Goal: Transaction & Acquisition: Purchase product/service

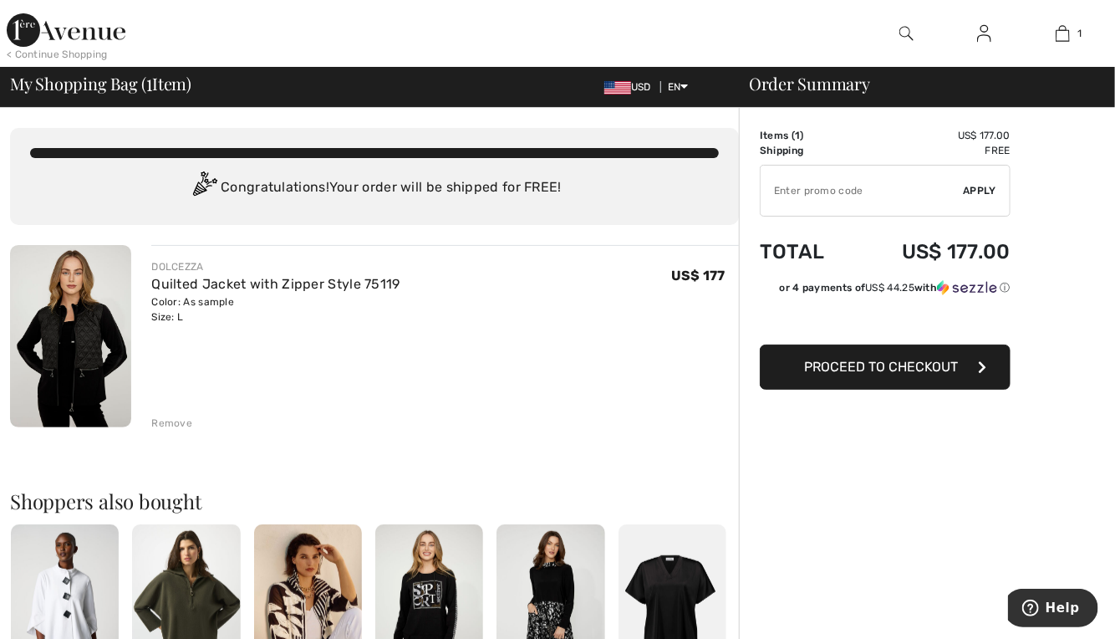
click at [74, 356] on img at bounding box center [70, 336] width 121 height 182
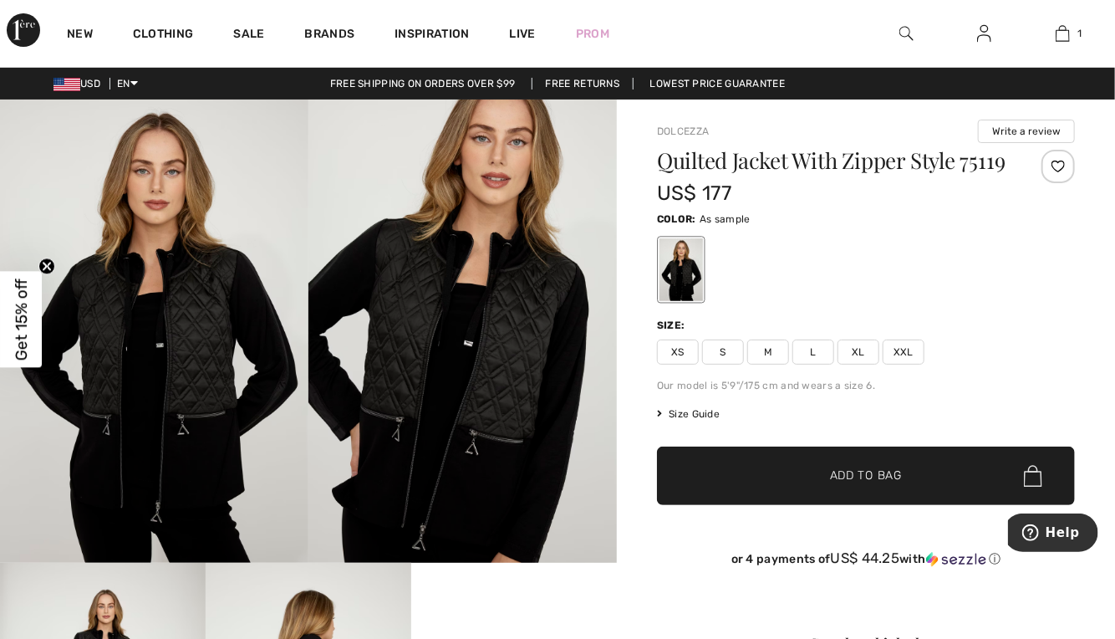
click at [237, 318] on img at bounding box center [154, 330] width 308 height 463
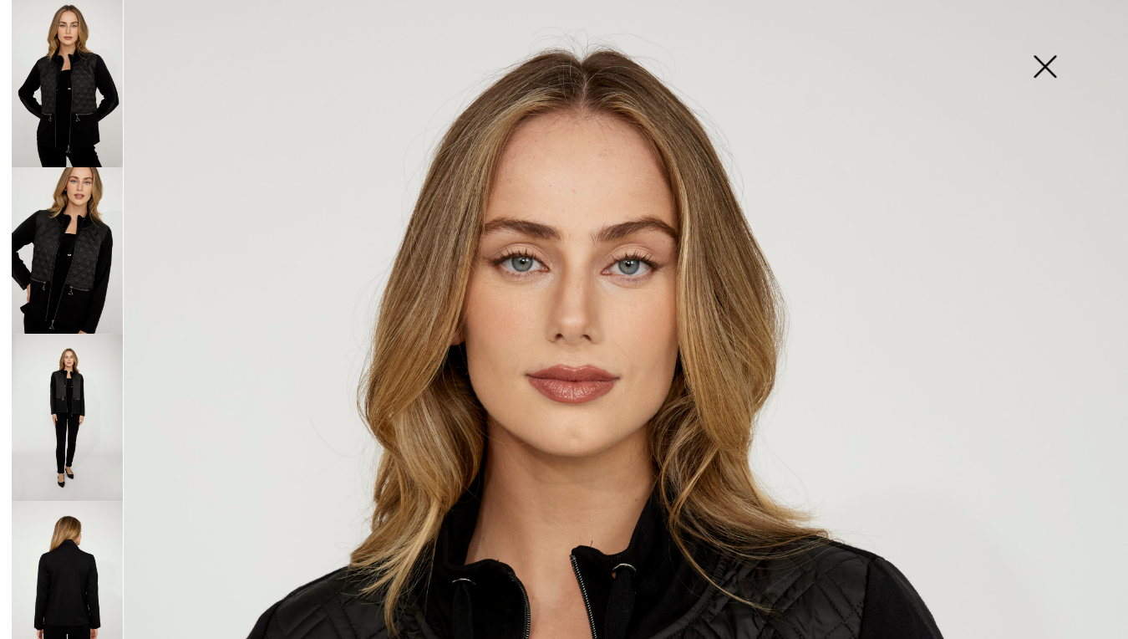
click at [1036, 65] on img at bounding box center [1045, 68] width 84 height 86
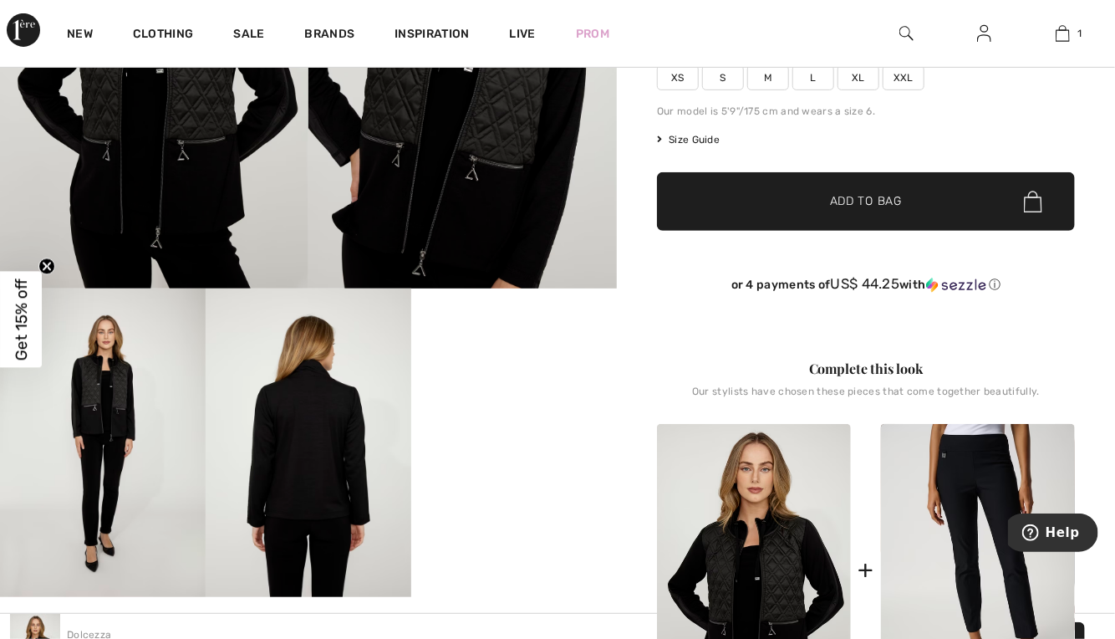
scroll to position [49, 0]
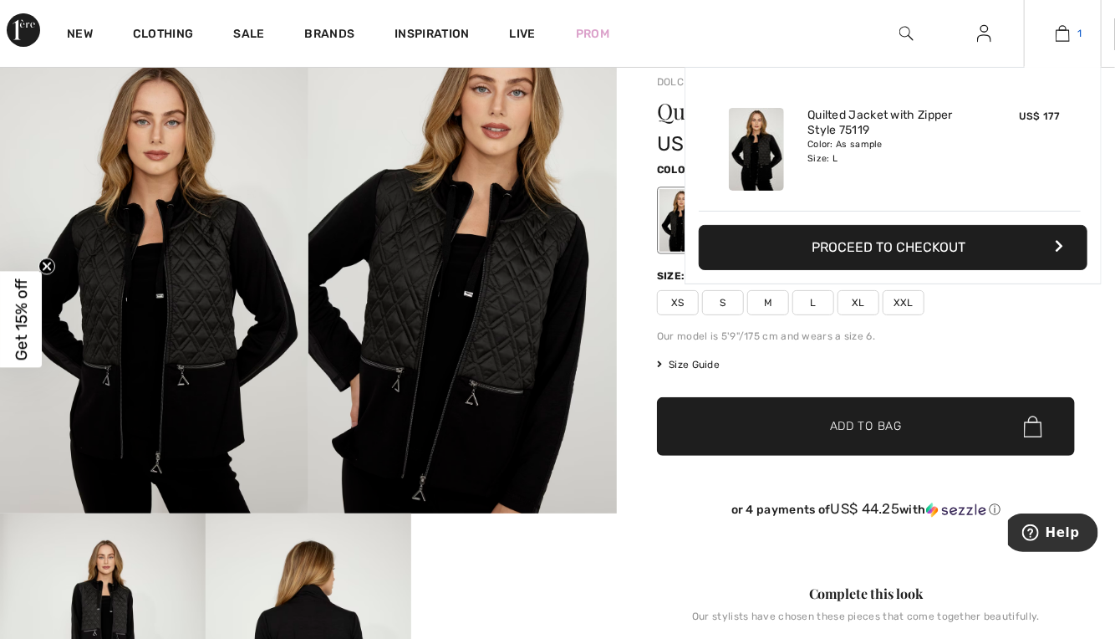
click at [1065, 25] on img at bounding box center [1063, 33] width 14 height 20
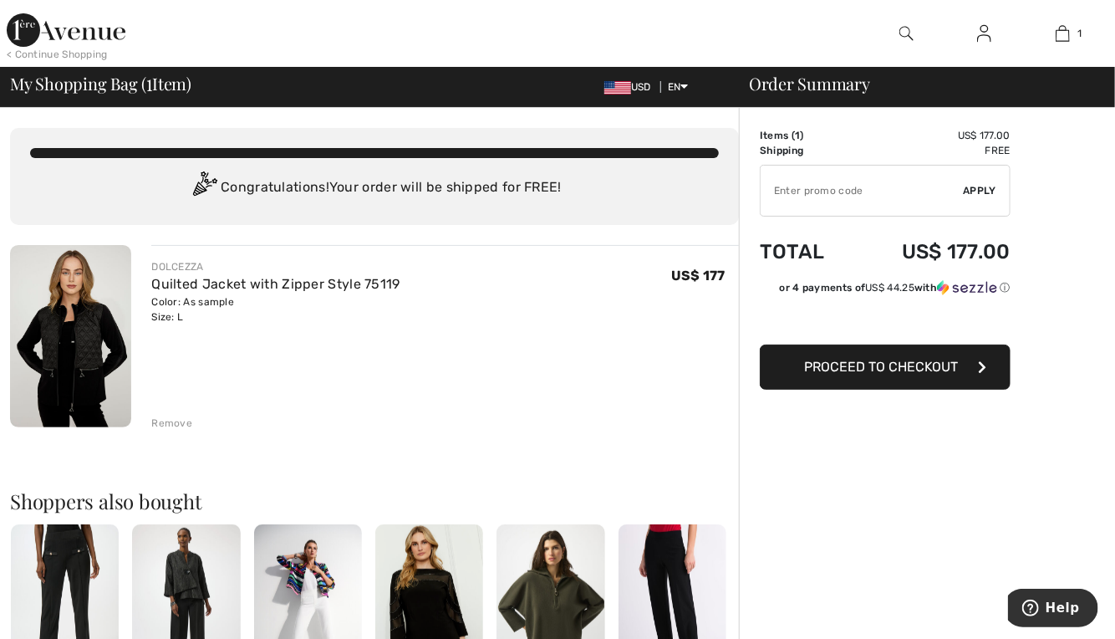
click at [843, 368] on span "Proceed to Checkout" at bounding box center [881, 367] width 154 height 16
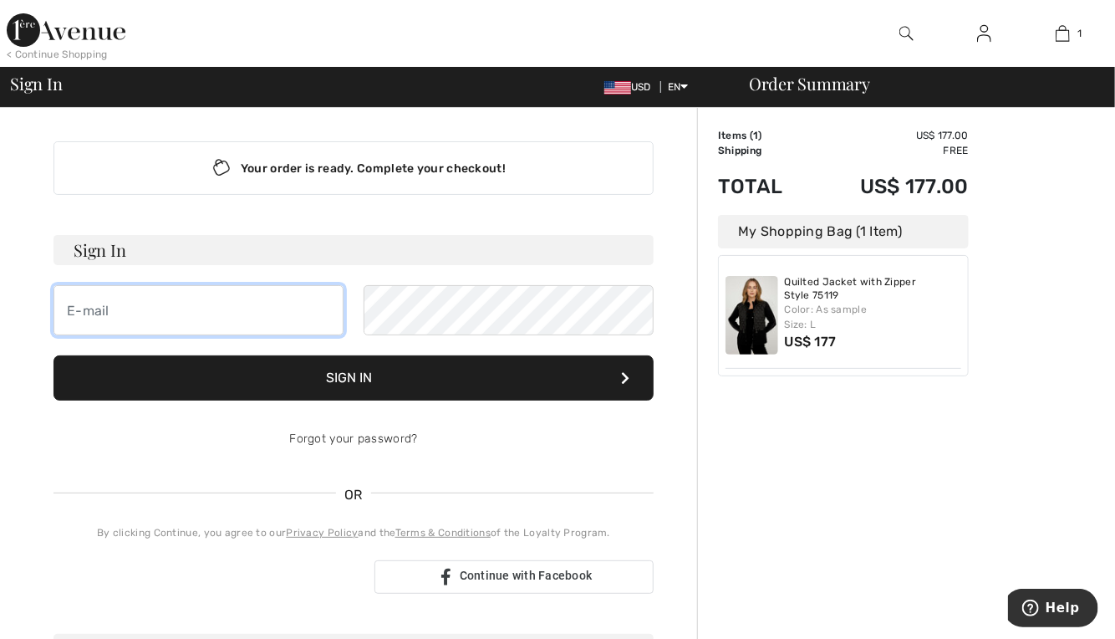
click at [84, 300] on input "email" at bounding box center [198, 310] width 290 height 50
type input "nancyferna@gmail.com"
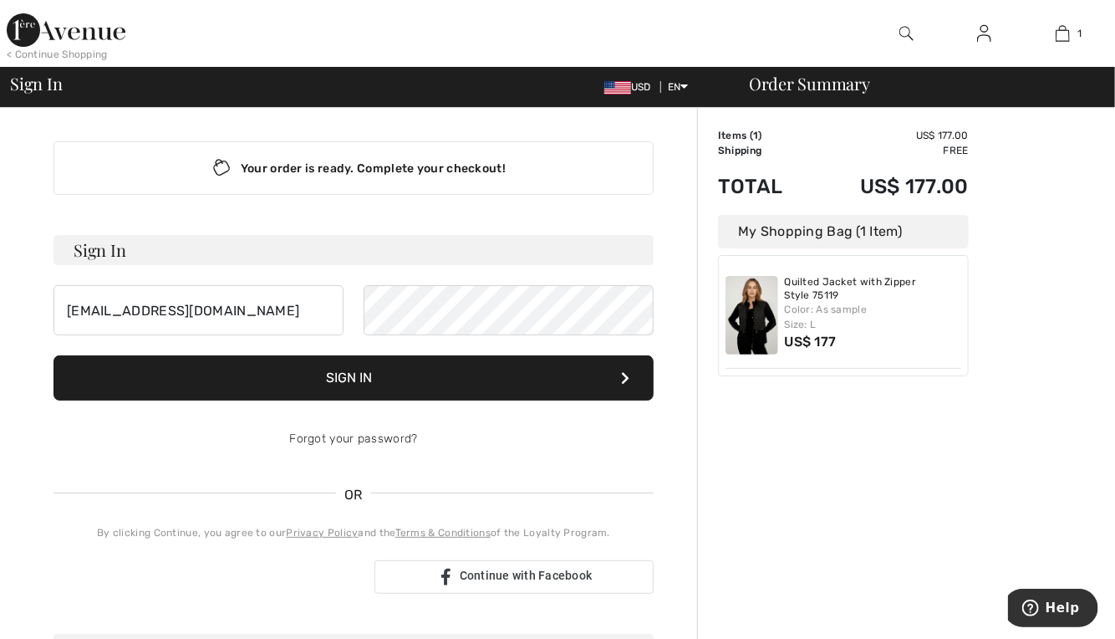
click at [302, 374] on button "Sign In" at bounding box center [353, 377] width 600 height 45
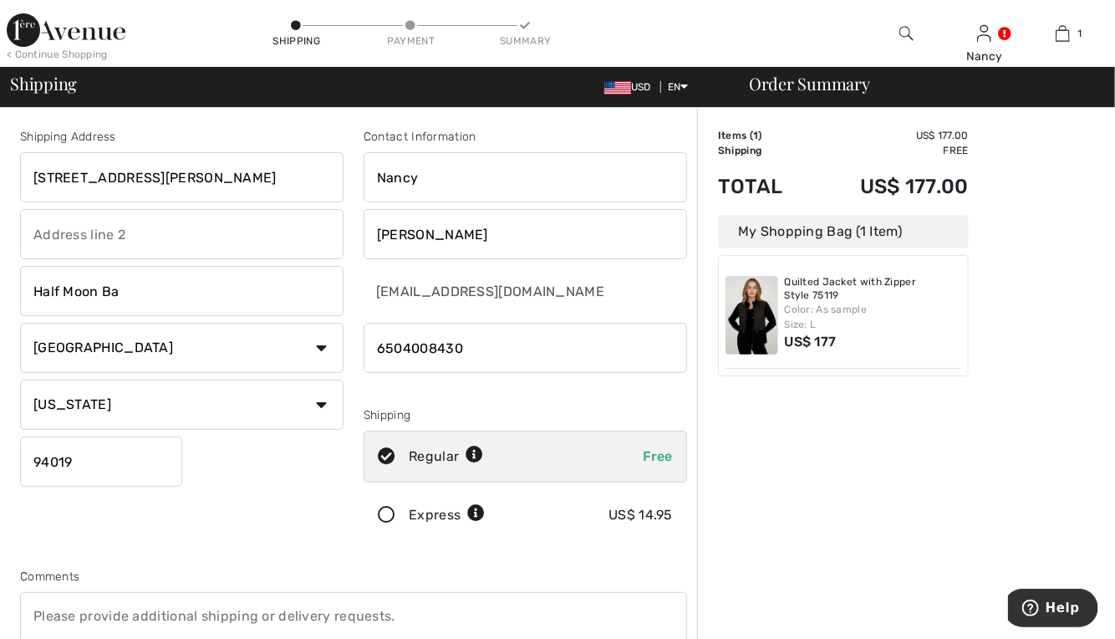
scroll to position [334, 0]
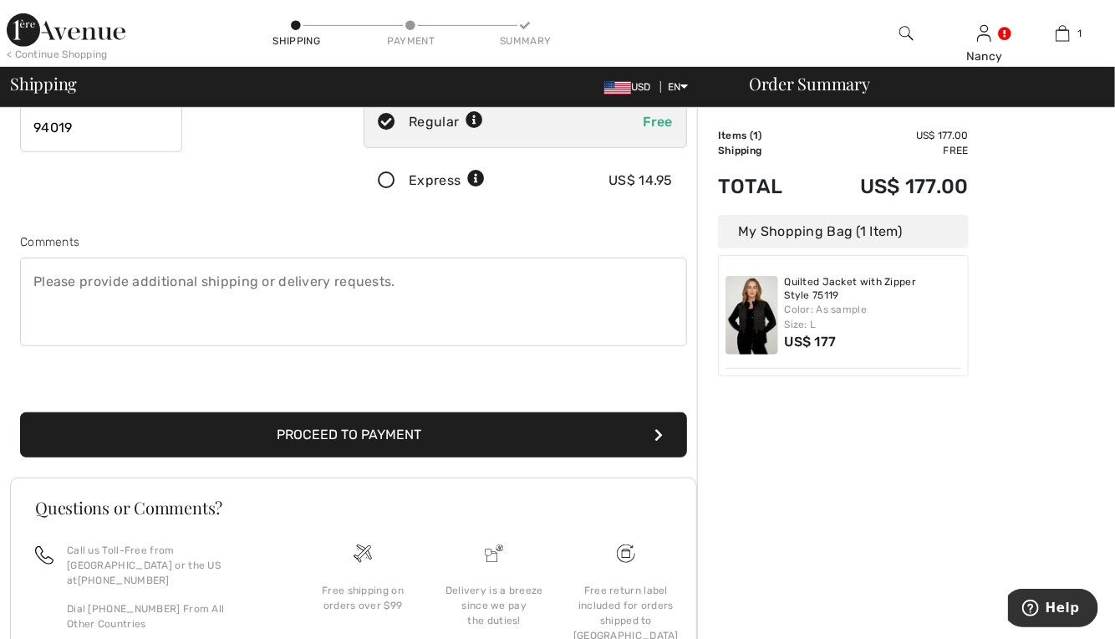
click at [344, 433] on button "Proceed to Payment" at bounding box center [353, 434] width 667 height 45
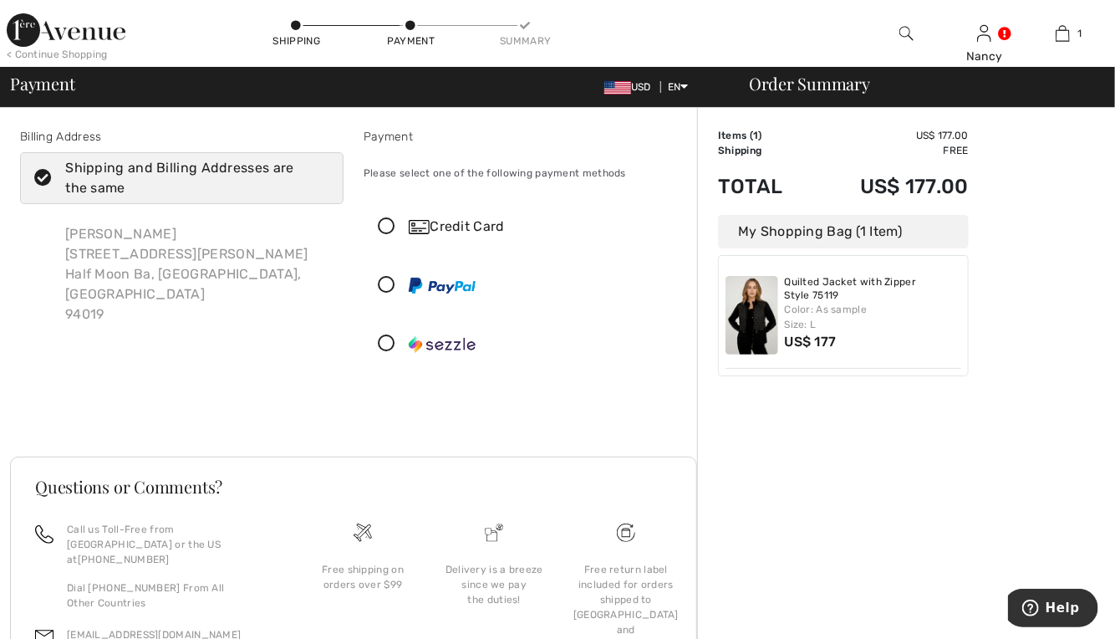
click at [388, 228] on icon at bounding box center [386, 227] width 44 height 18
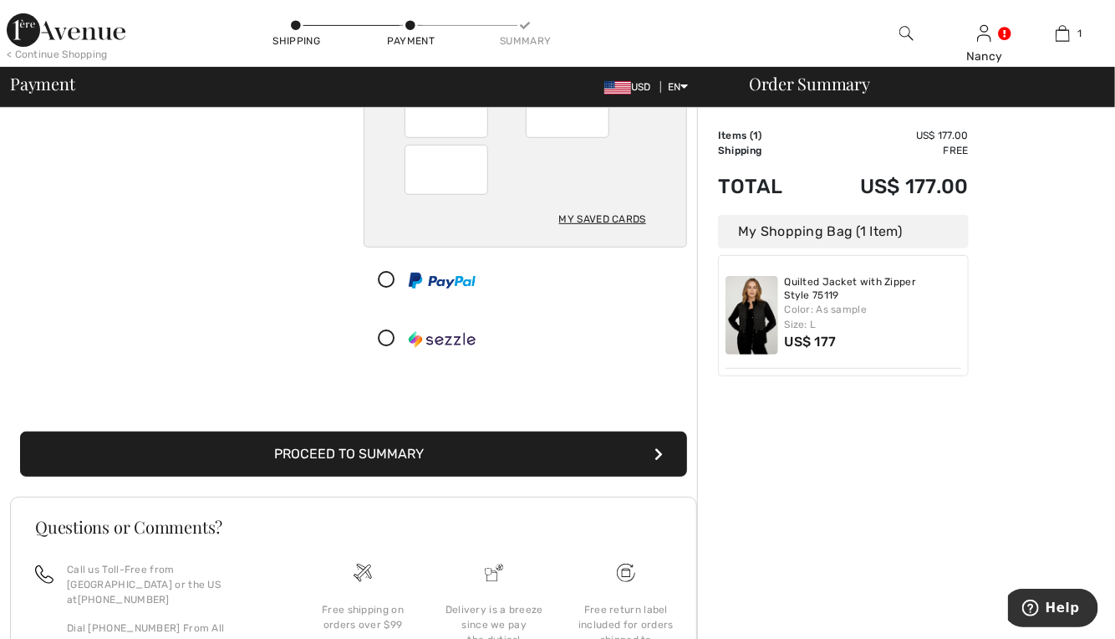
scroll to position [334, 0]
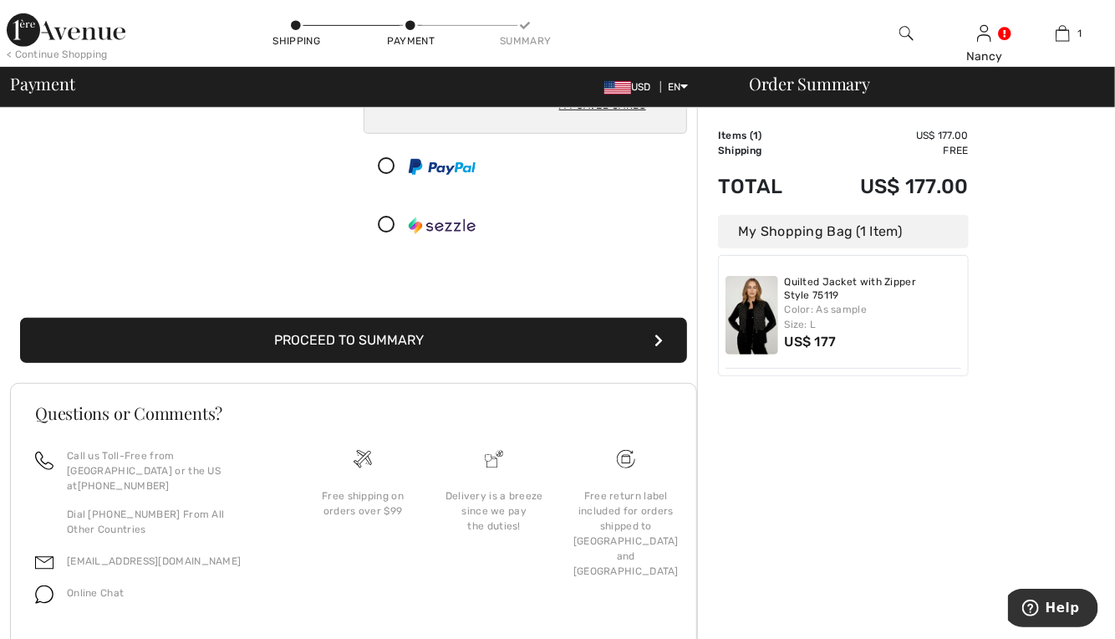
click at [450, 340] on button "Proceed to Summary" at bounding box center [353, 340] width 667 height 45
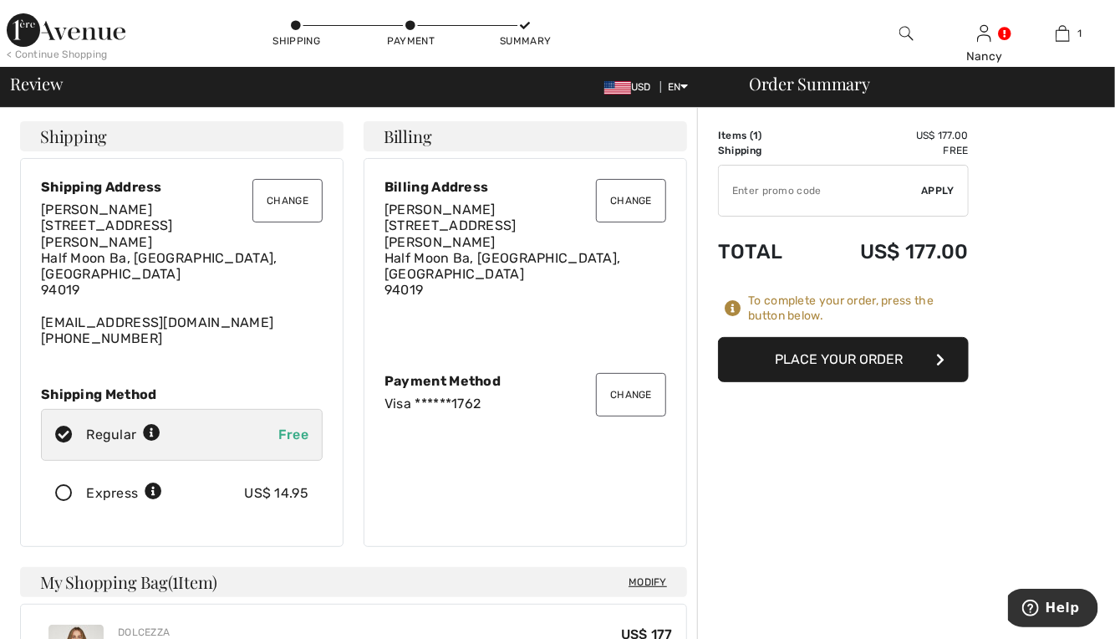
click at [836, 368] on button "Place Your Order" at bounding box center [843, 359] width 251 height 45
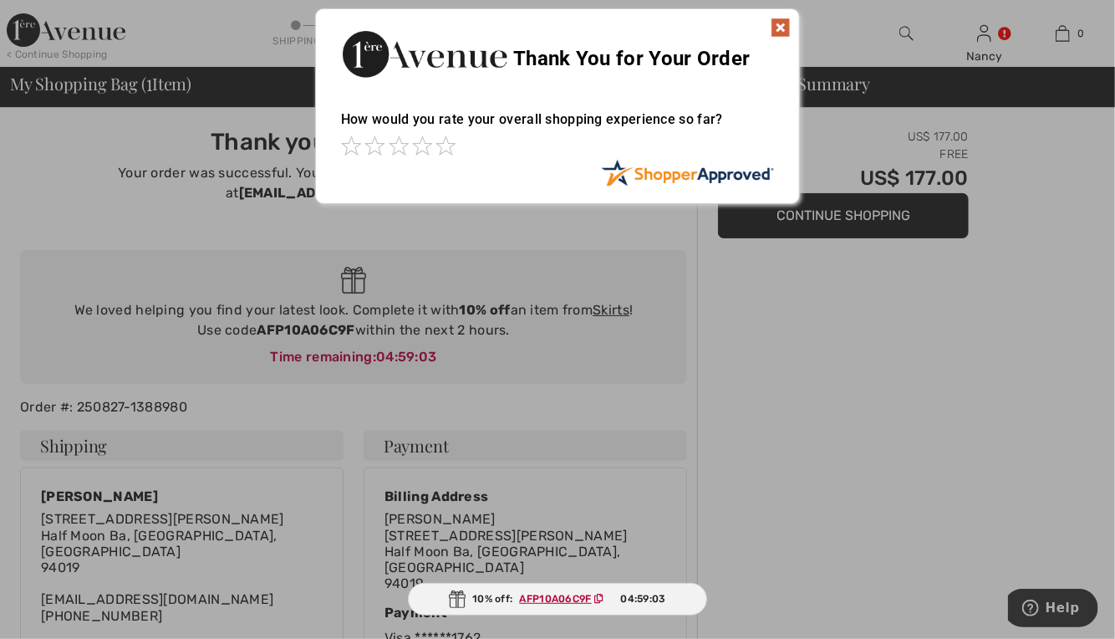
click at [781, 24] on img at bounding box center [781, 28] width 20 height 20
